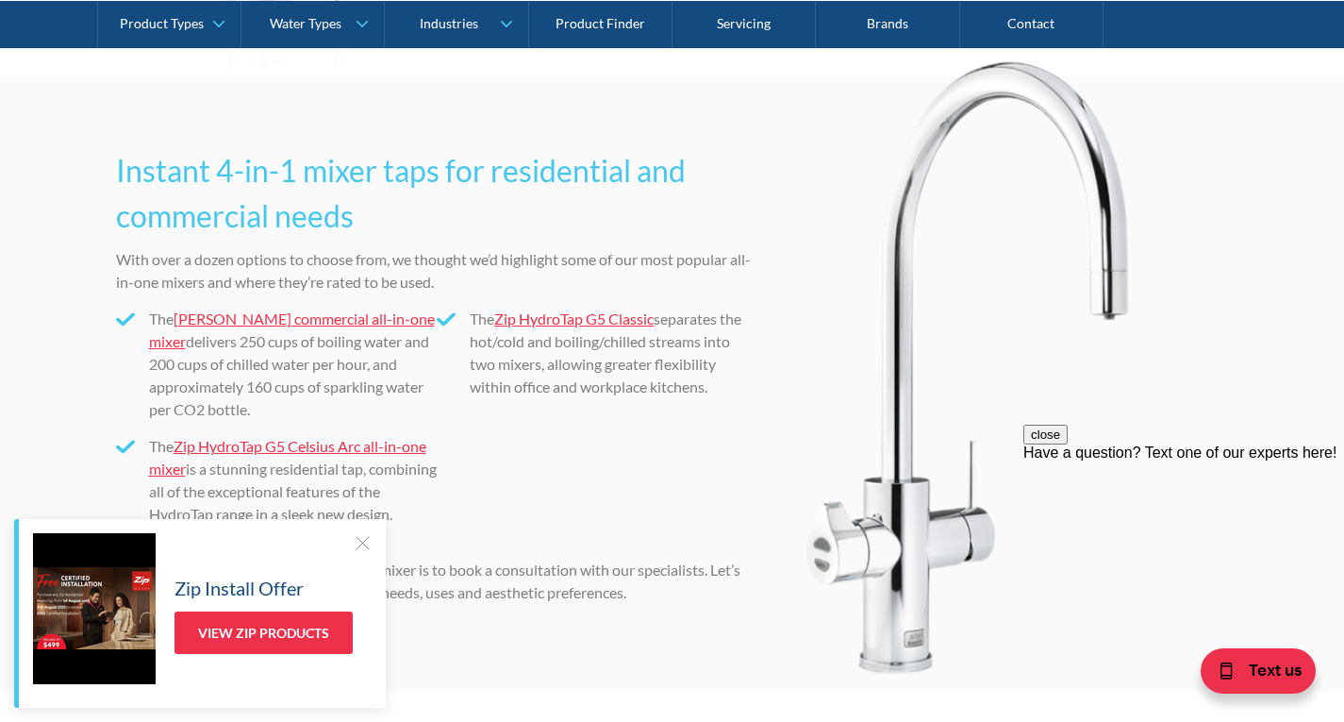
scroll to position [5848, 0]
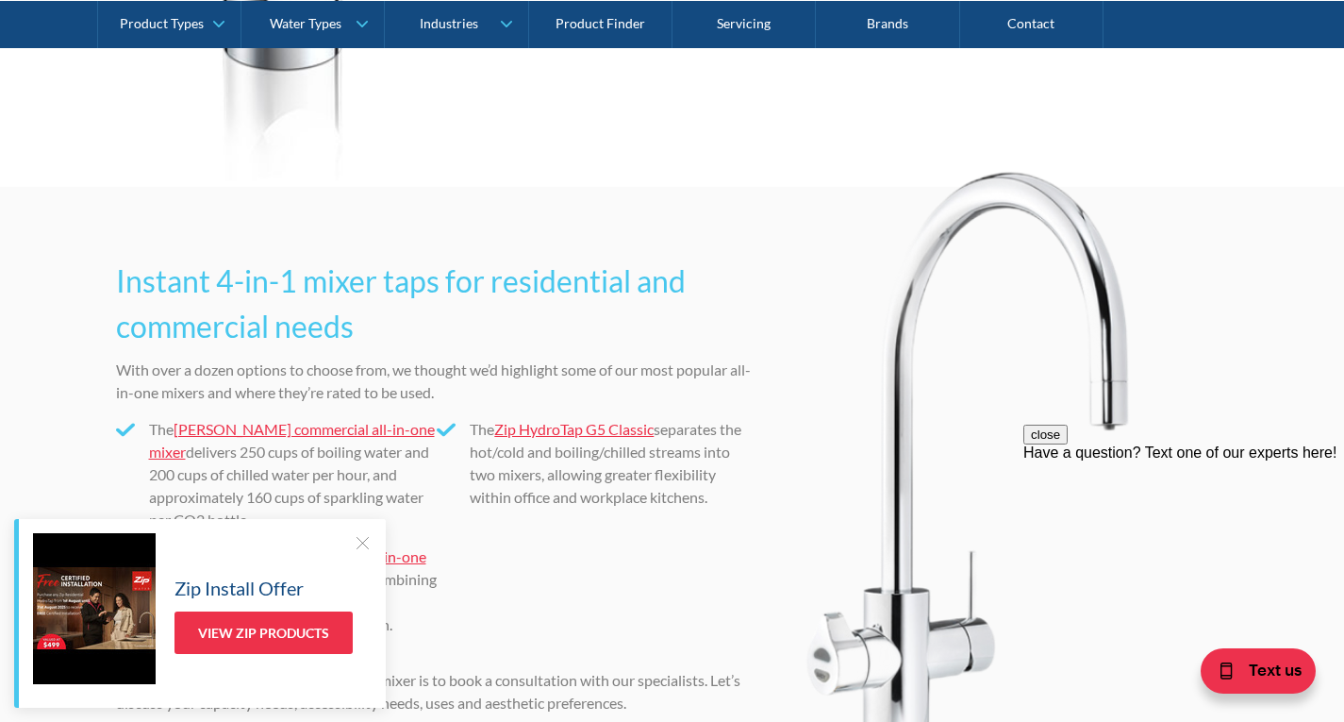
click at [583, 423] on link "Zip HydroTap G5 Classic" at bounding box center [573, 429] width 159 height 18
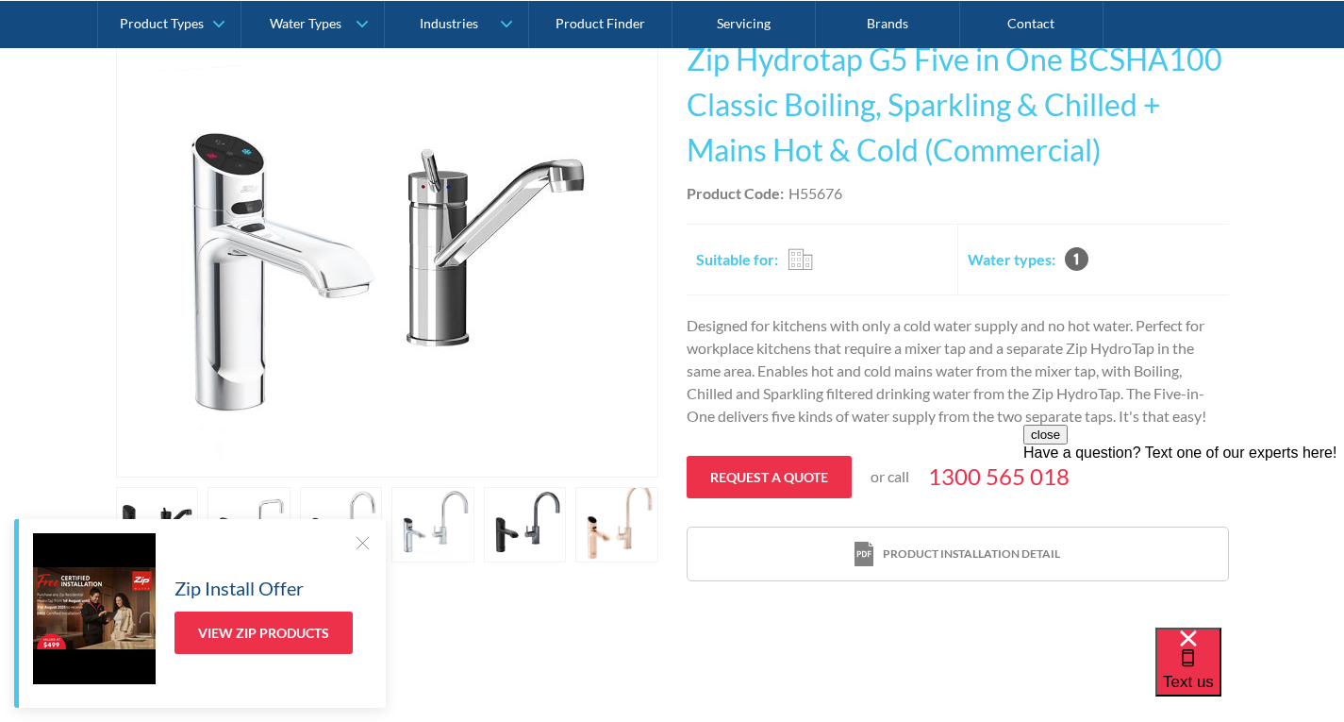
scroll to position [472, 0]
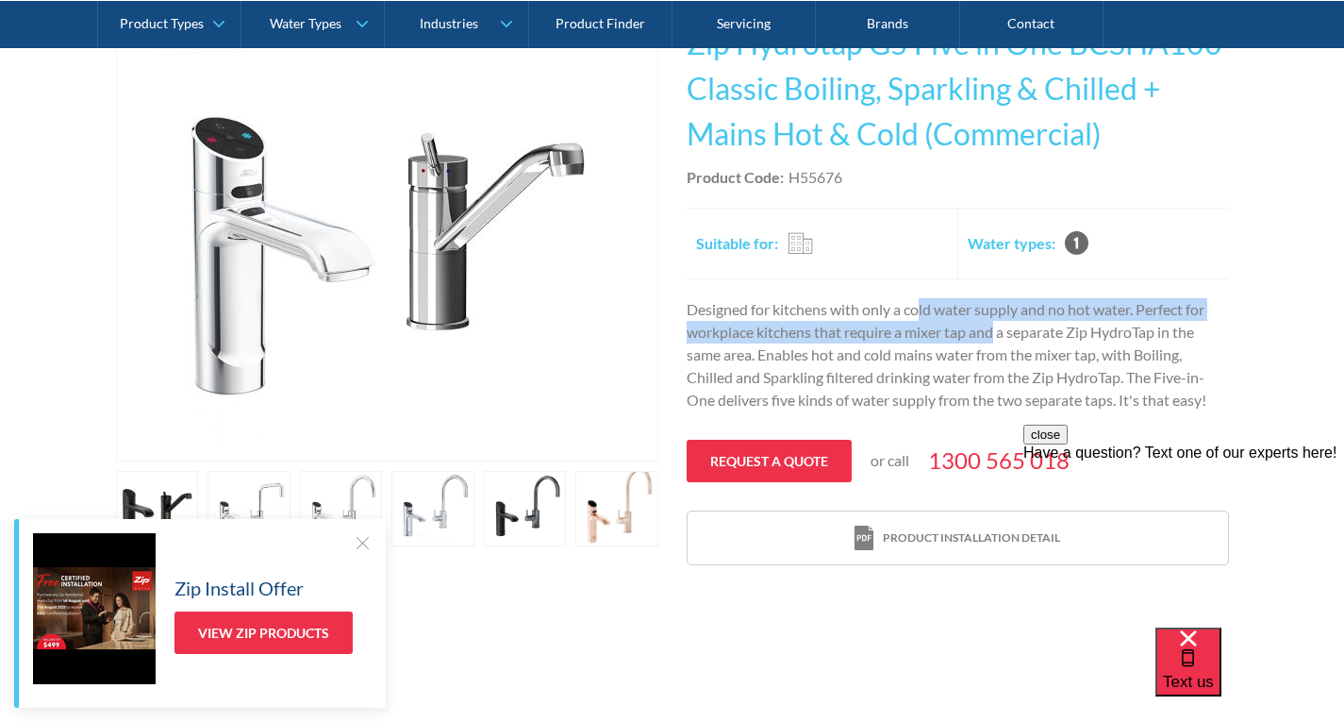
drag, startPoint x: 919, startPoint y: 312, endPoint x: 997, endPoint y: 321, distance: 78.7
click at [997, 321] on p "Designed for kitchens with only a cold water supply and no hot water. Perfect f…" at bounding box center [958, 354] width 542 height 113
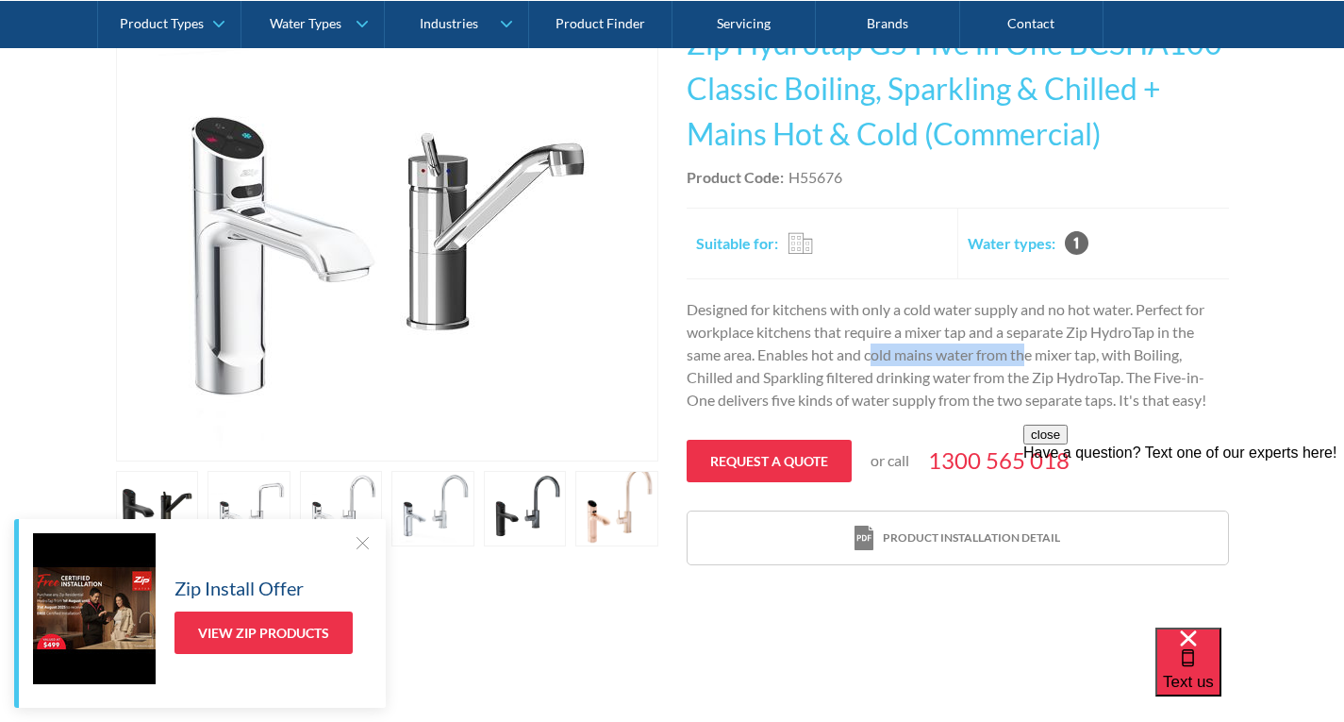
drag, startPoint x: 871, startPoint y: 354, endPoint x: 1028, endPoint y: 358, distance: 156.6
click at [1028, 358] on p "Designed for kitchens with only a cold water supply and no hot water. Perfect f…" at bounding box center [958, 354] width 542 height 113
